Goal: Information Seeking & Learning: Learn about a topic

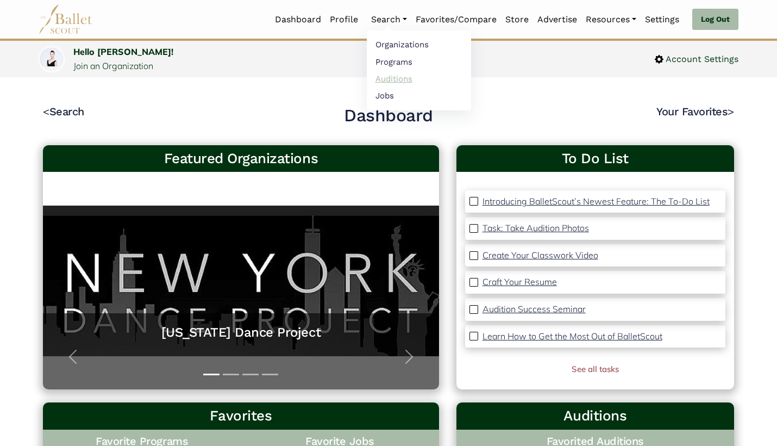
click at [374, 79] on link "Auditions" at bounding box center [419, 78] width 104 height 17
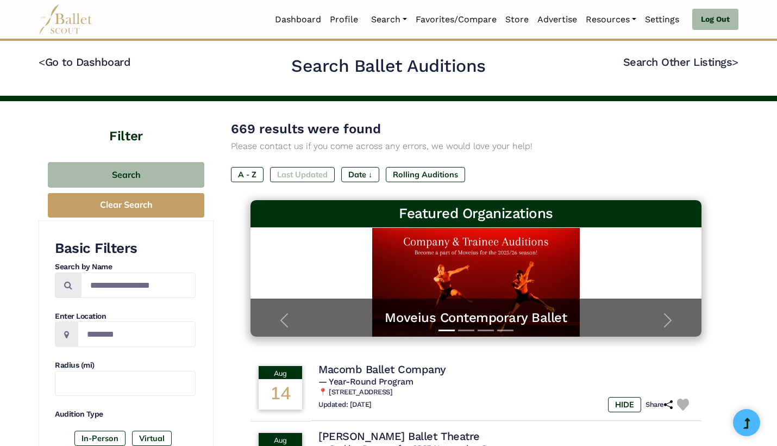
click at [312, 167] on label "Last Updated" at bounding box center [302, 174] width 65 height 15
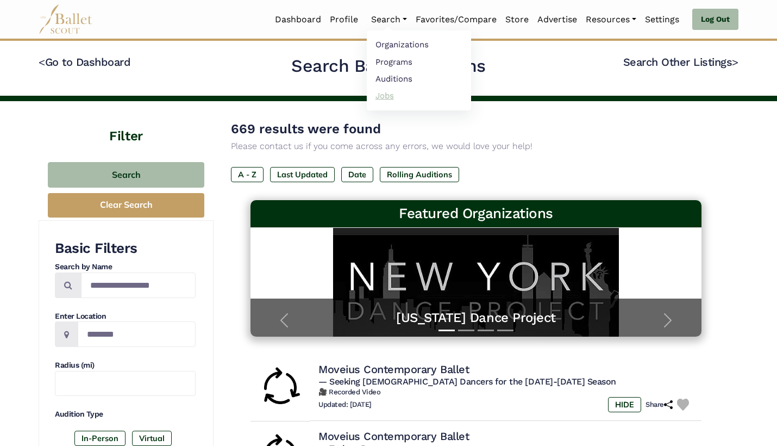
click at [392, 95] on link "Jobs" at bounding box center [419, 95] width 104 height 17
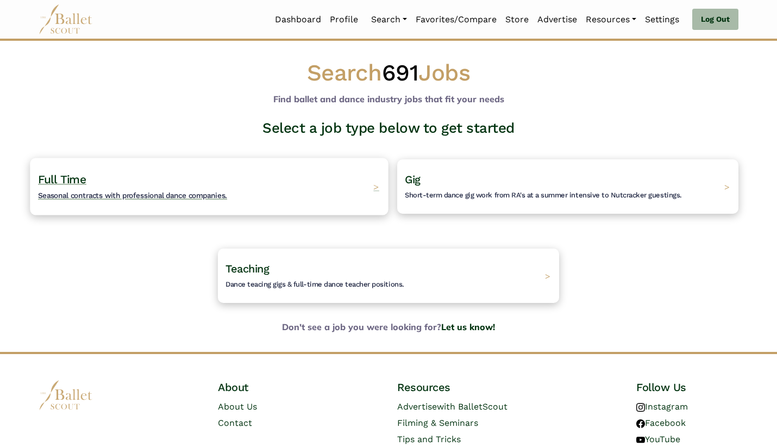
click at [349, 168] on div "Full Time Seasonal contracts with professional dance companies. >" at bounding box center [209, 186] width 358 height 57
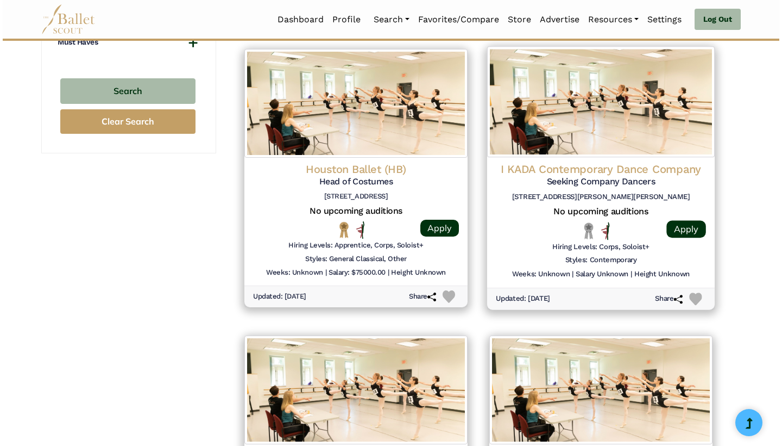
scroll to position [1075, 0]
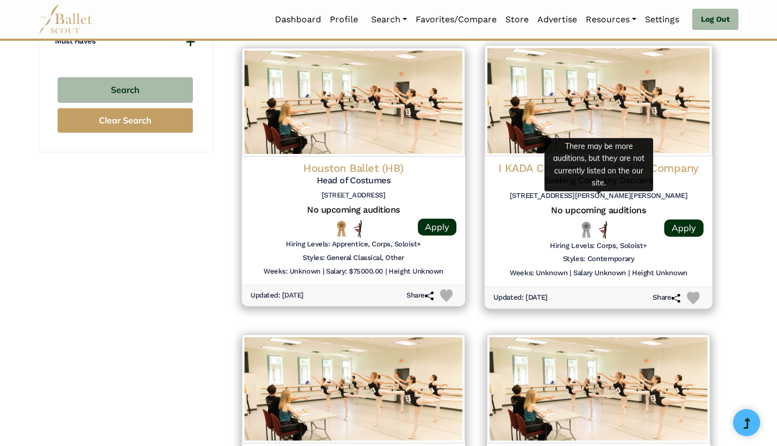
click at [497, 205] on h5 "No upcoming auditions" at bounding box center [598, 210] width 210 height 11
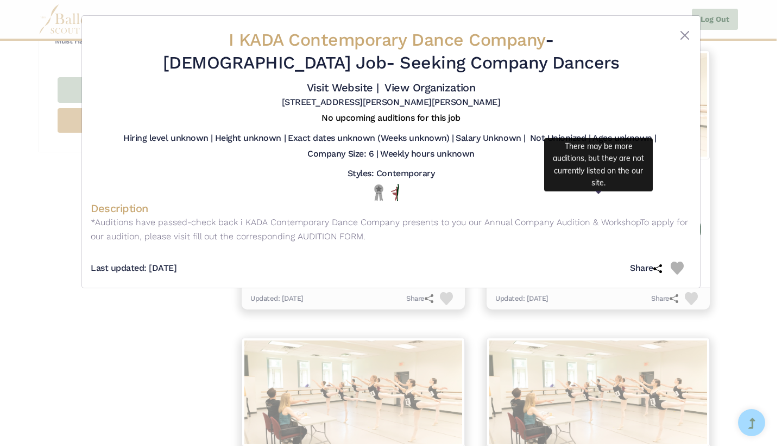
click at [143, 338] on div "I KADA Contemporary Dance Company - Full Time Job - Seeking Company Dancers Vis…" at bounding box center [391, 223] width 782 height 446
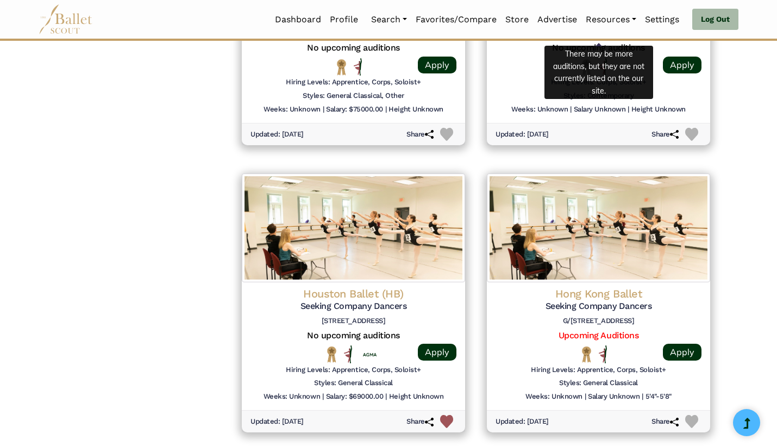
scroll to position [1285, 0]
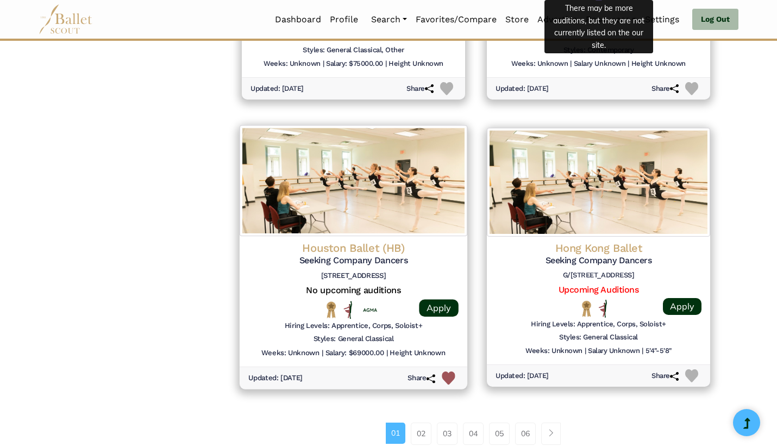
click at [242, 278] on div "Houston Ballet (HB) Seeking Company Dancers 601 Preston St, Houston, TX 77002 N…" at bounding box center [354, 301] width 228 height 130
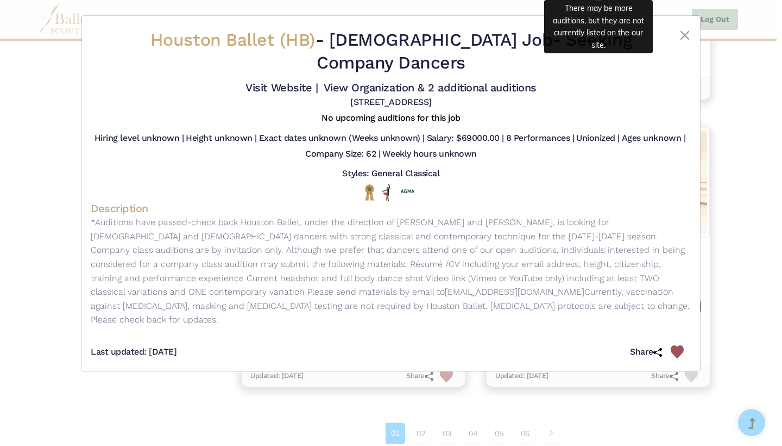
click at [159, 379] on div "Houston Ballet (HB) - Full Time Job - Seeking Company Dancers Visit Website | V…" at bounding box center [391, 223] width 782 height 446
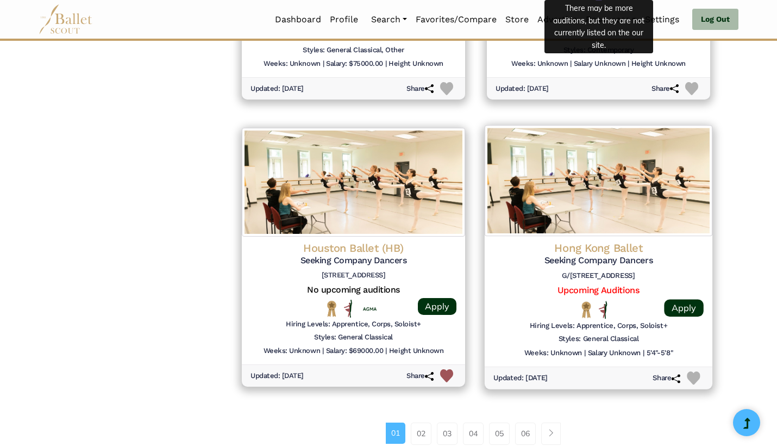
click at [540, 300] on div at bounding box center [519, 309] width 53 height 18
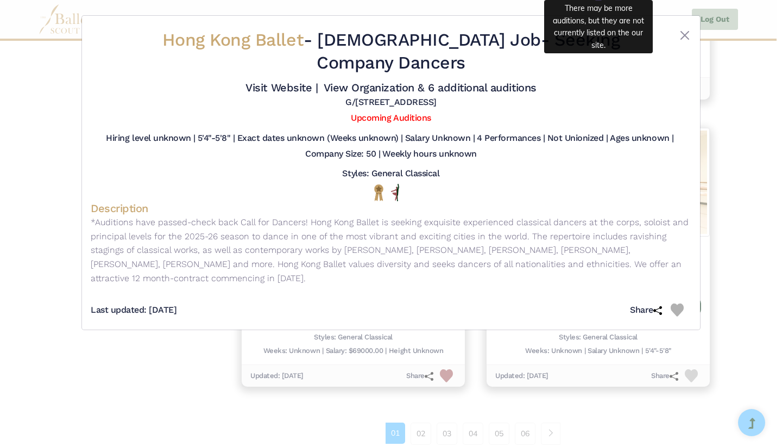
click at [171, 404] on div "Hong Kong Ballet - Full Time Job - Seeking Company Dancers Visit Website | View…" at bounding box center [391, 223] width 782 height 446
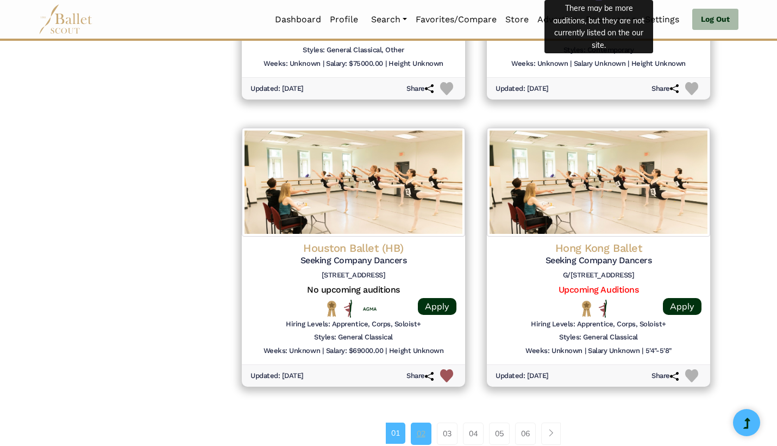
click at [418, 422] on link "02" at bounding box center [421, 433] width 21 height 22
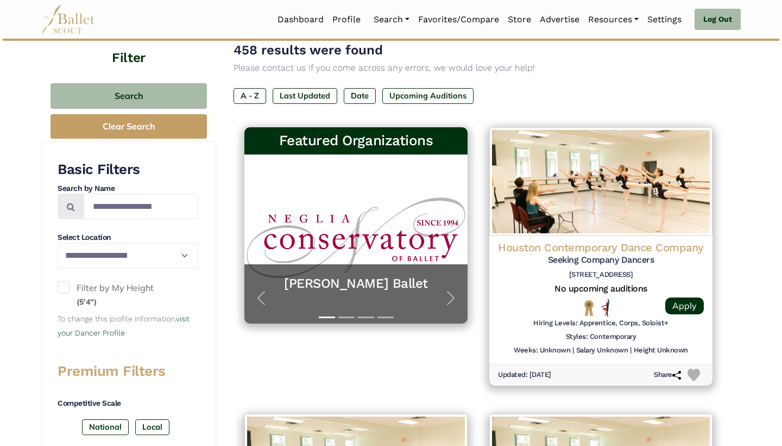
scroll to position [161, 0]
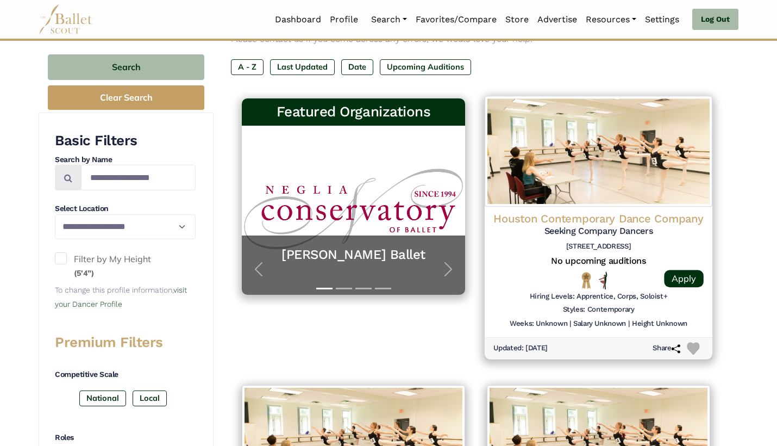
click at [513, 286] on div "Houston Contemporary Dance Company Seeking Company Dancers [STREET_ADDRESS] No …" at bounding box center [599, 271] width 228 height 130
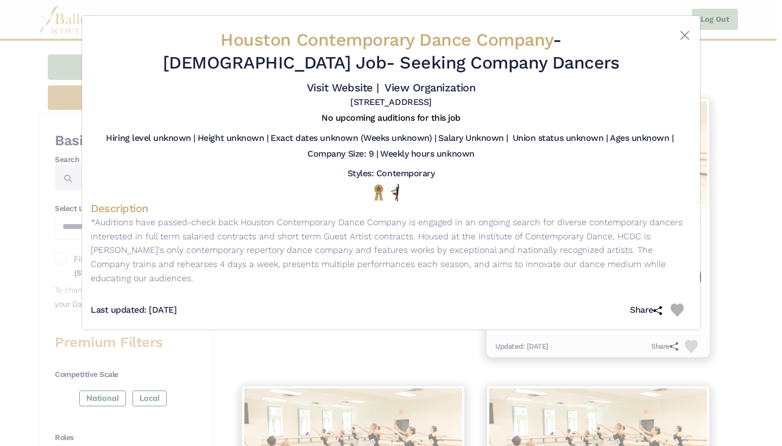
click at [747, 225] on div "Houston Contemporary Dance Company - [DEMOGRAPHIC_DATA] Job - Seeking Company D…" at bounding box center [391, 223] width 782 height 446
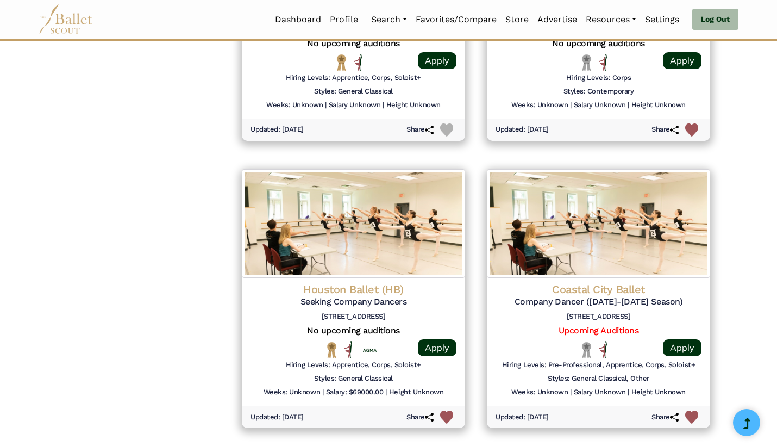
scroll to position [1237, 0]
